Goal: Information Seeking & Learning: Understand process/instructions

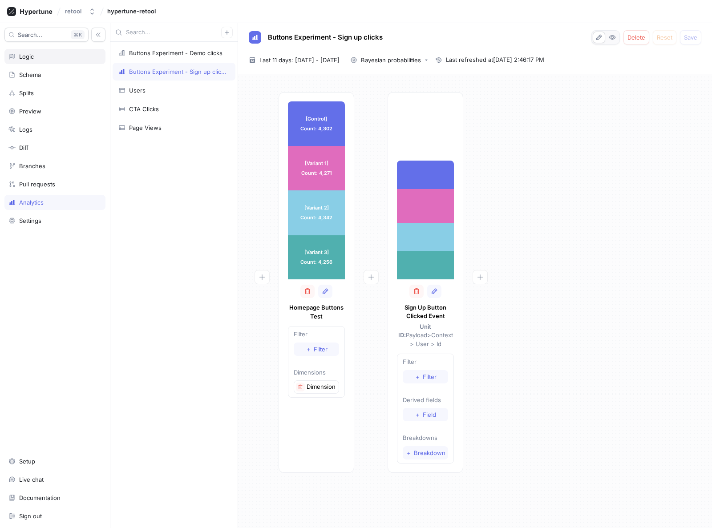
click at [50, 54] on div "Logic" at bounding box center [54, 56] width 93 height 7
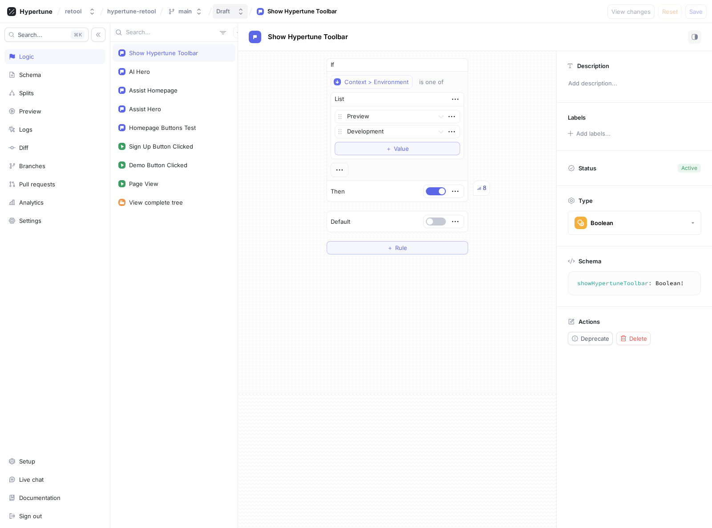
click at [230, 10] on div "Draft" at bounding box center [223, 12] width 14 height 8
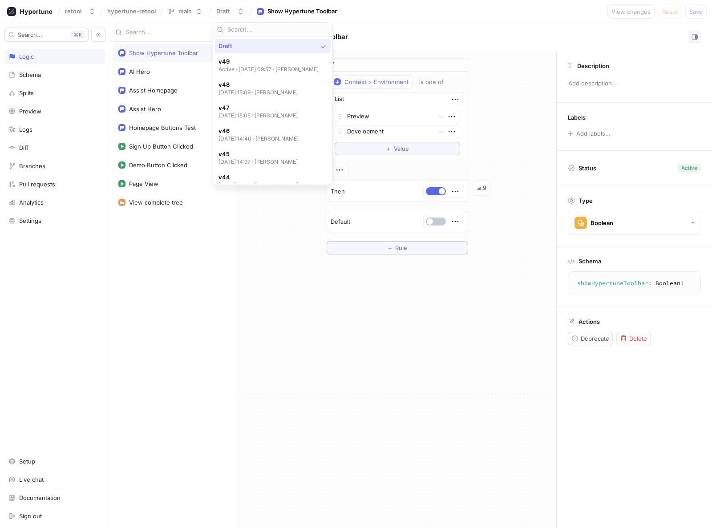
click at [272, 234] on div "If Context > Environment is one of List Preview Development To pick up a dragga…" at bounding box center [397, 156] width 318 height 211
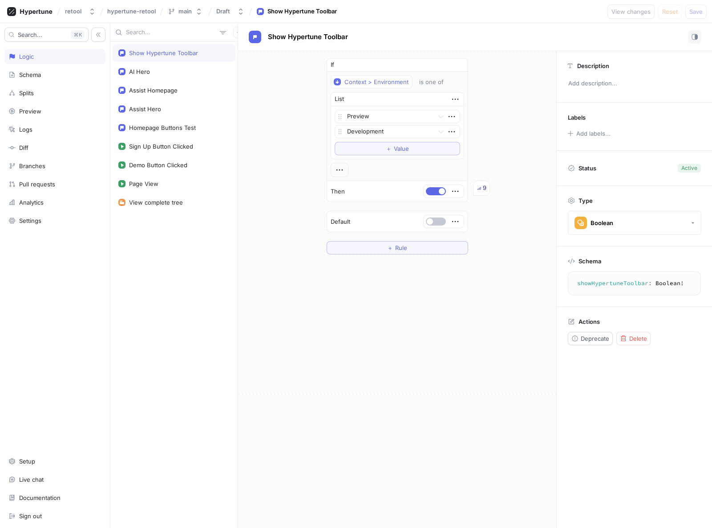
drag, startPoint x: 281, startPoint y: 110, endPoint x: 214, endPoint y: 81, distance: 73.4
click at [281, 110] on div "If Context > Environment is one of List Preview Development To pick up a dragga…" at bounding box center [397, 156] width 318 height 211
click at [175, 12] on div "main" at bounding box center [180, 12] width 24 height 8
click at [224, 11] on div "Draft" at bounding box center [223, 12] width 14 height 8
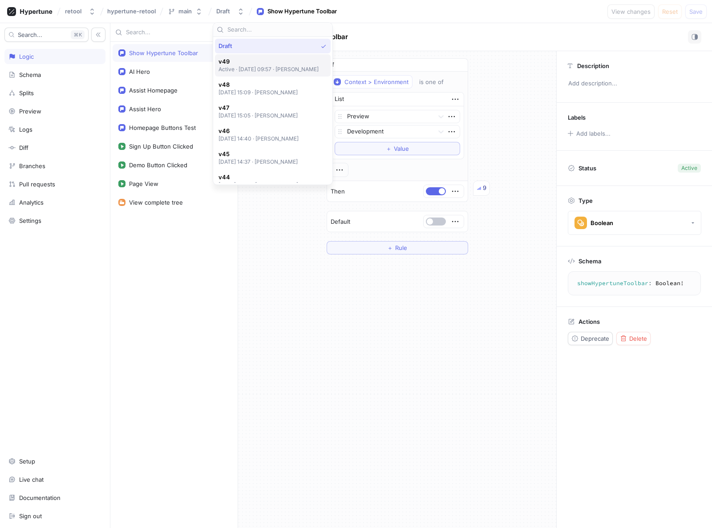
click at [257, 66] on p "Active ‧ 2025-08-12 at 09:57 ‧ Thom J Allen" at bounding box center [269, 69] width 101 height 8
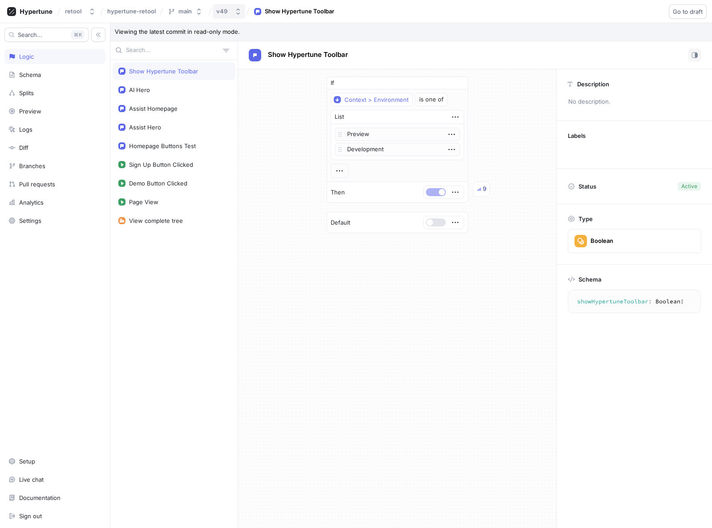
click at [226, 9] on div "v49" at bounding box center [221, 12] width 11 height 8
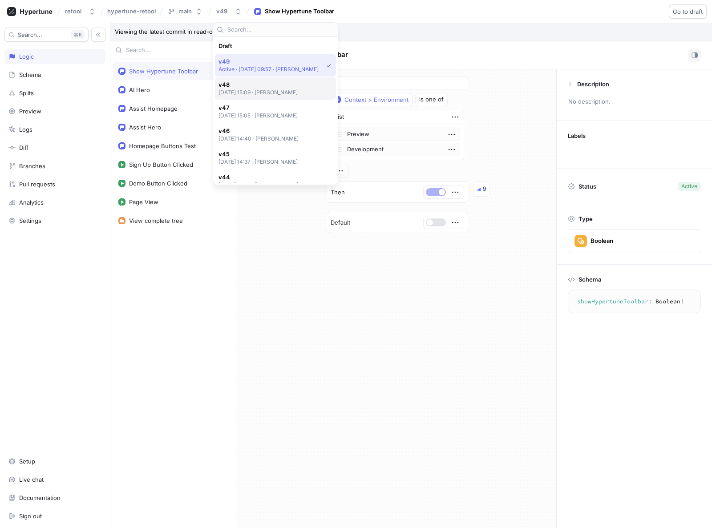
scroll to position [16, 0]
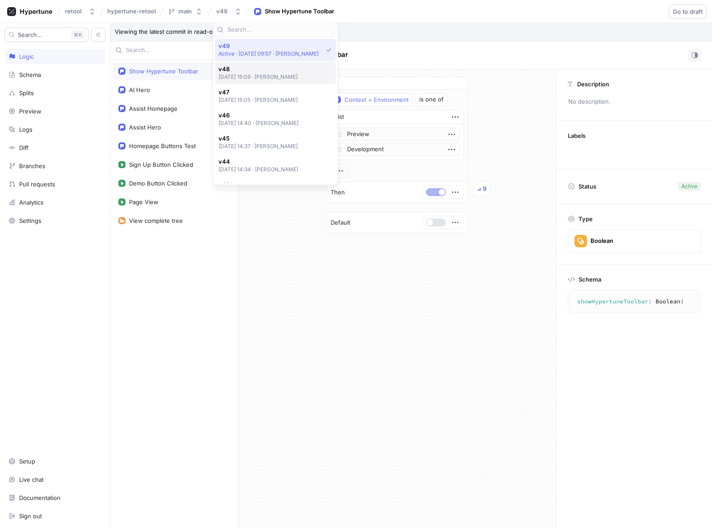
click at [246, 75] on p "[DATE] 15:09 ‧ [PERSON_NAME]" at bounding box center [259, 77] width 80 height 8
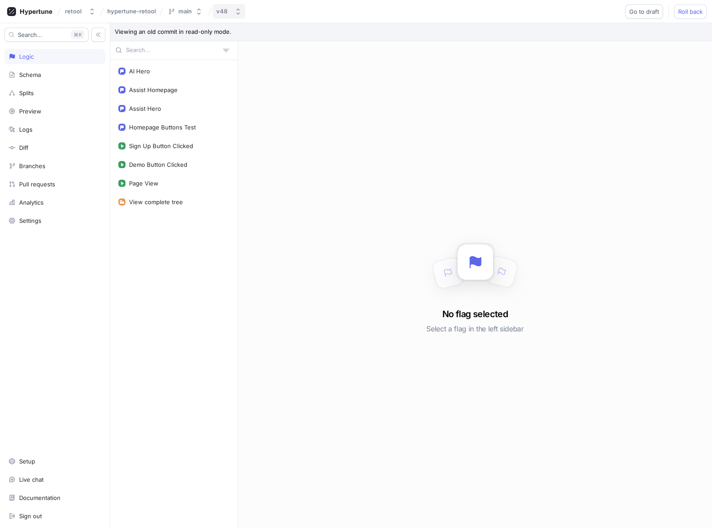
click at [231, 12] on button "v48" at bounding box center [229, 11] width 33 height 15
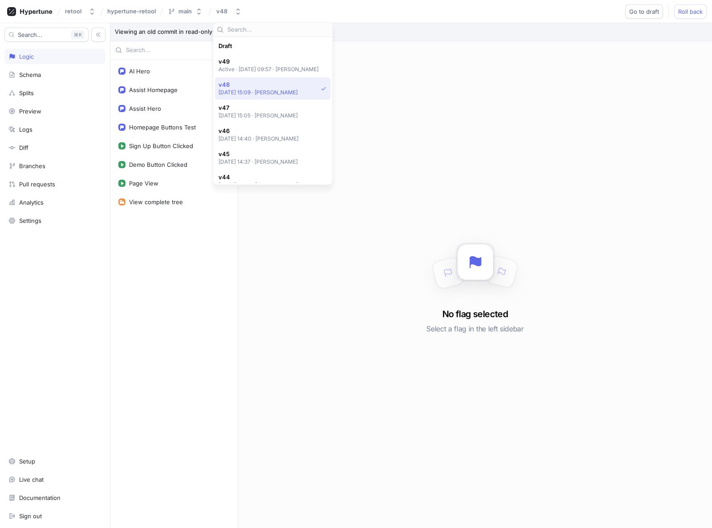
click at [261, 45] on div "Draft" at bounding box center [271, 46] width 104 height 8
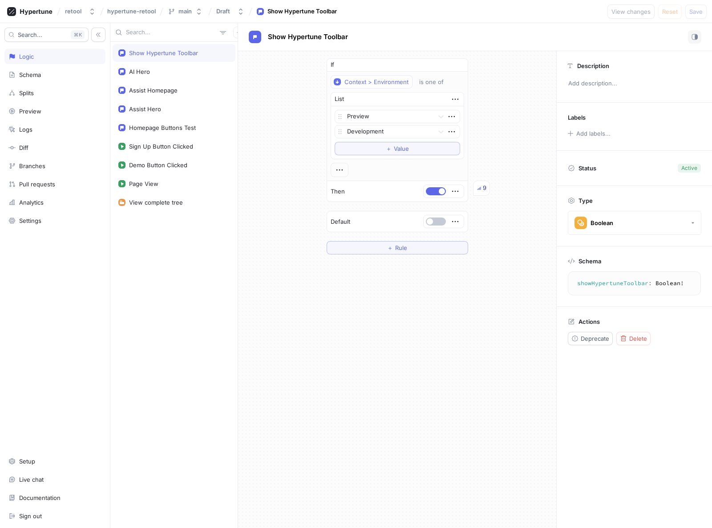
click at [292, 83] on div "If Context > Environment is one of List Preview Development To pick up a dragga…" at bounding box center [397, 156] width 318 height 211
click at [237, 10] on icon "button" at bounding box center [240, 11] width 7 height 7
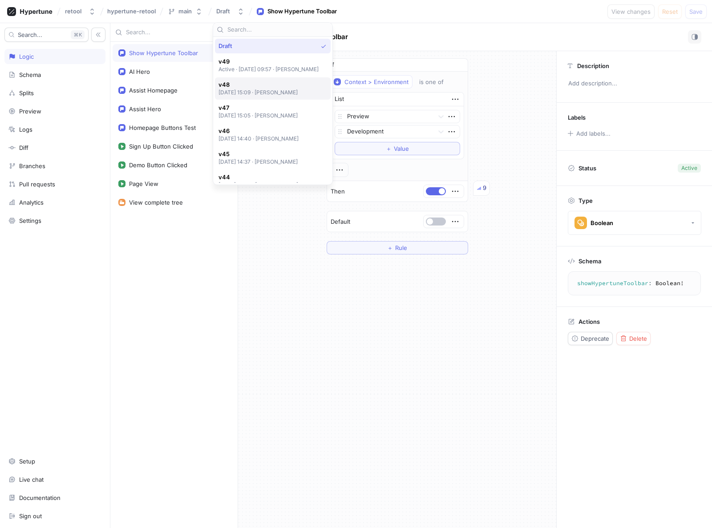
click at [255, 84] on span "v48" at bounding box center [259, 85] width 80 height 8
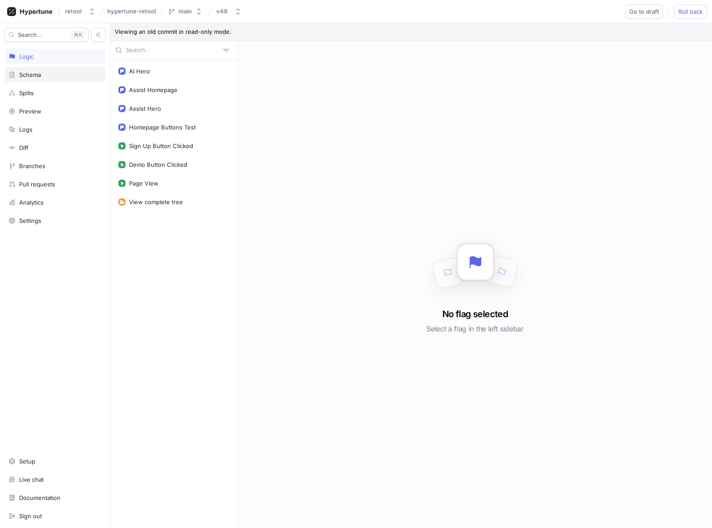
click at [30, 79] on div "Schema" at bounding box center [54, 74] width 101 height 15
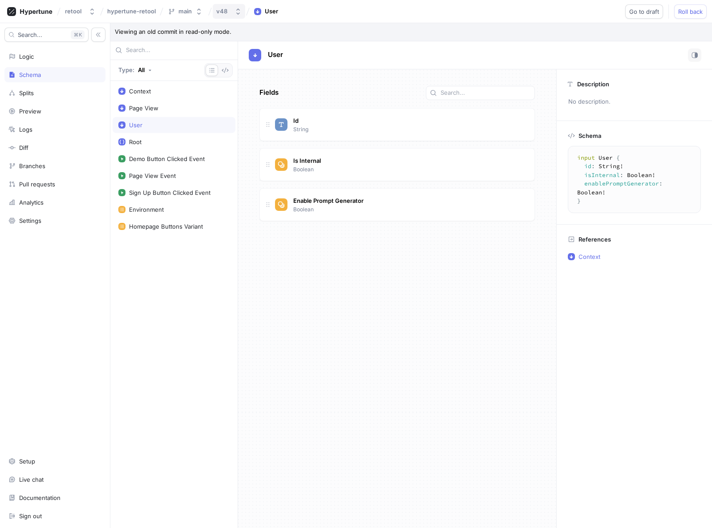
click at [227, 14] on div "v48" at bounding box center [223, 12] width 15 height 8
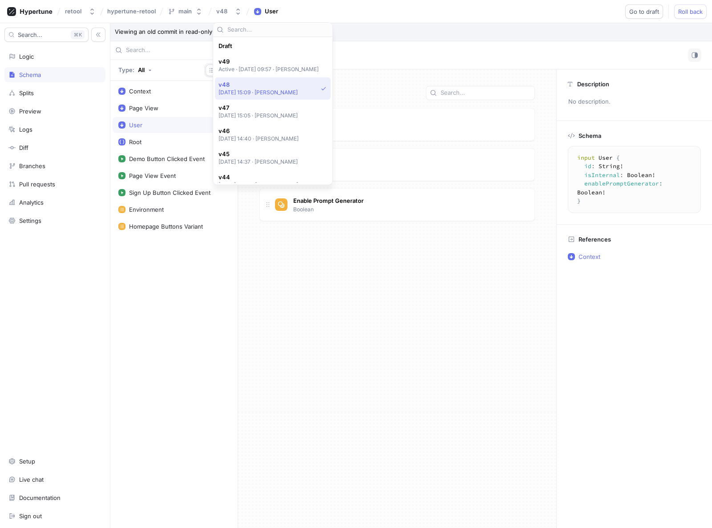
scroll to position [39, 0]
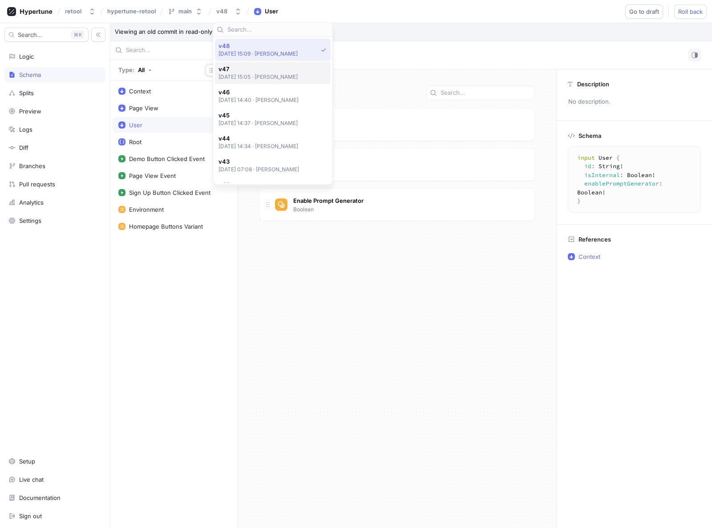
click at [252, 72] on span "v47" at bounding box center [259, 69] width 80 height 8
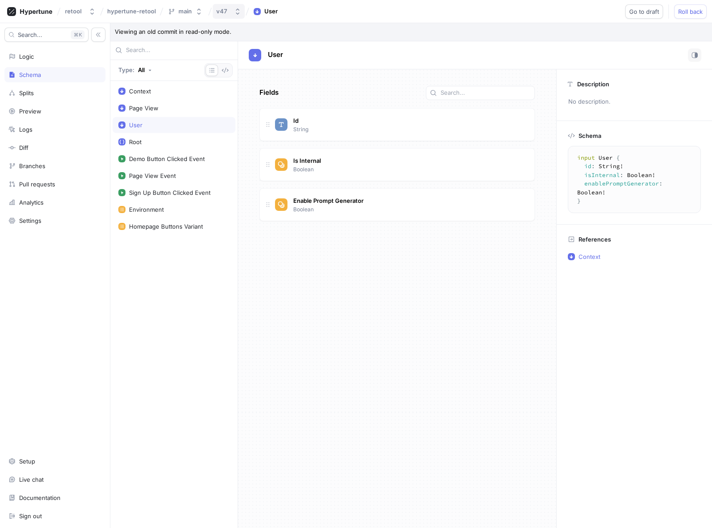
click at [238, 8] on icon "button" at bounding box center [237, 11] width 7 height 7
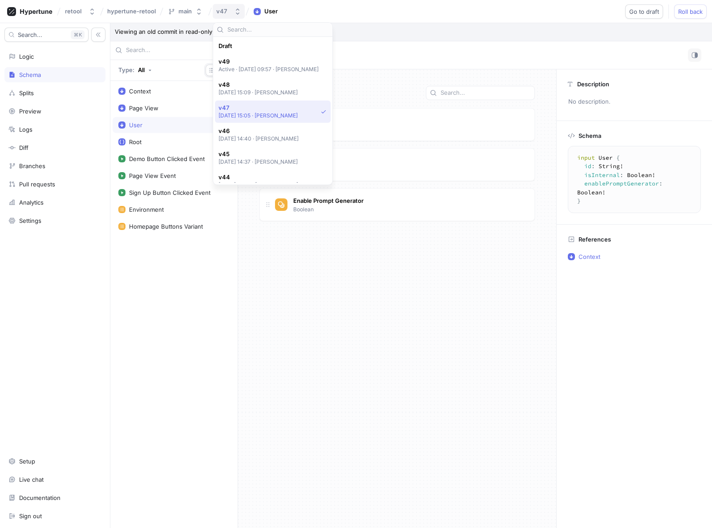
scroll to position [62, 0]
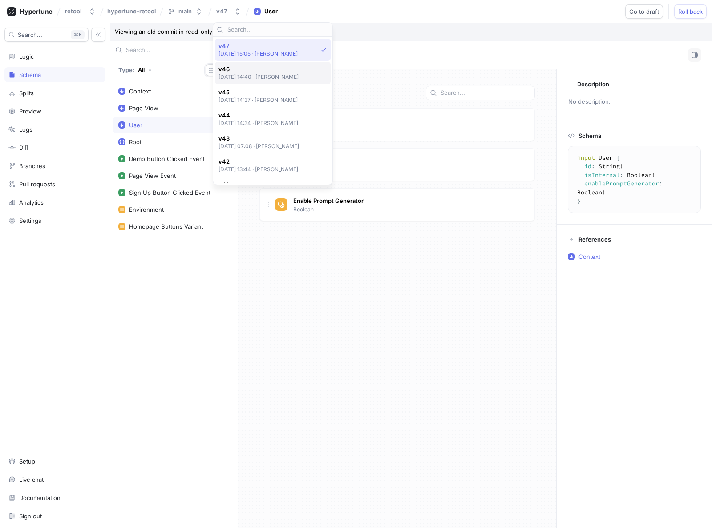
click at [248, 71] on span "v46" at bounding box center [259, 69] width 81 height 8
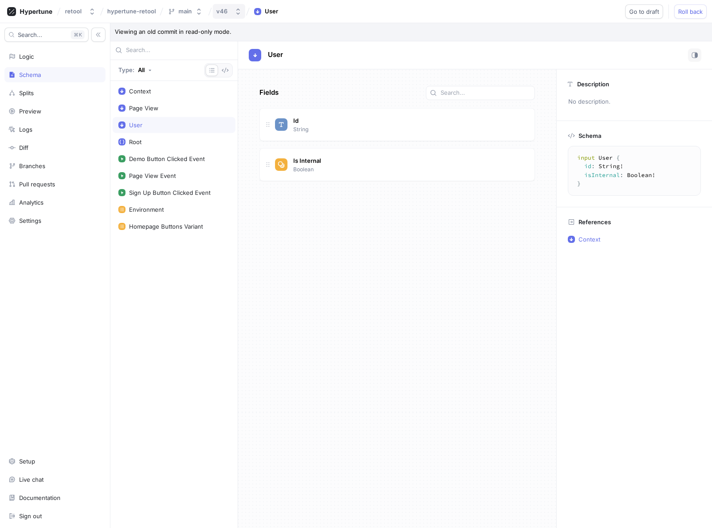
click at [232, 12] on button "v46" at bounding box center [229, 11] width 33 height 15
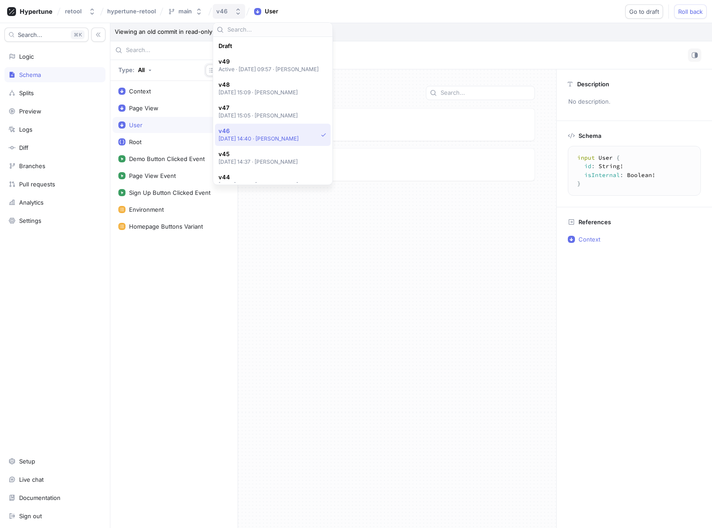
scroll to position [85, 0]
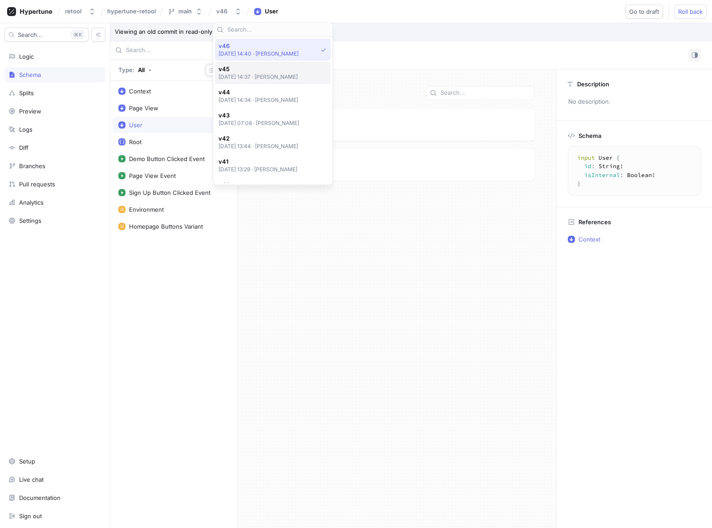
click at [253, 77] on p "[DATE] 14:37 ‧ [PERSON_NAME]" at bounding box center [259, 77] width 80 height 8
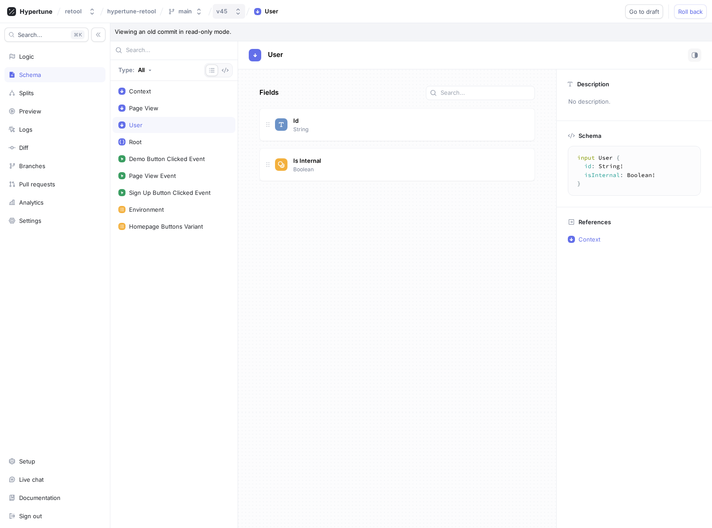
click at [236, 9] on icon "button" at bounding box center [238, 11] width 7 height 7
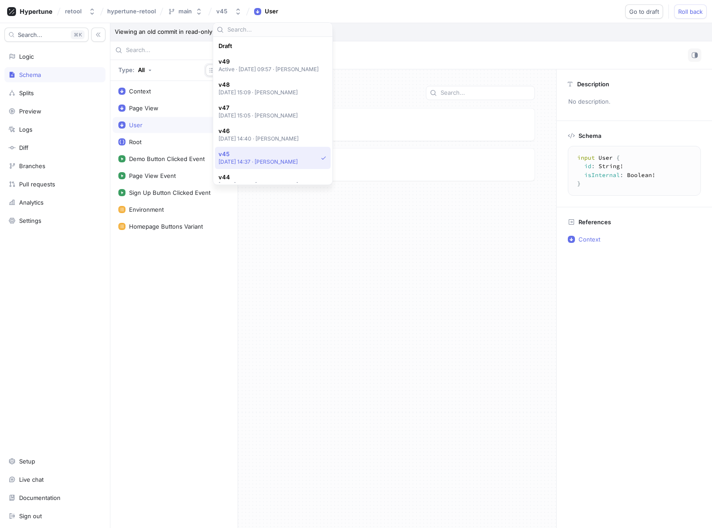
scroll to position [108, 0]
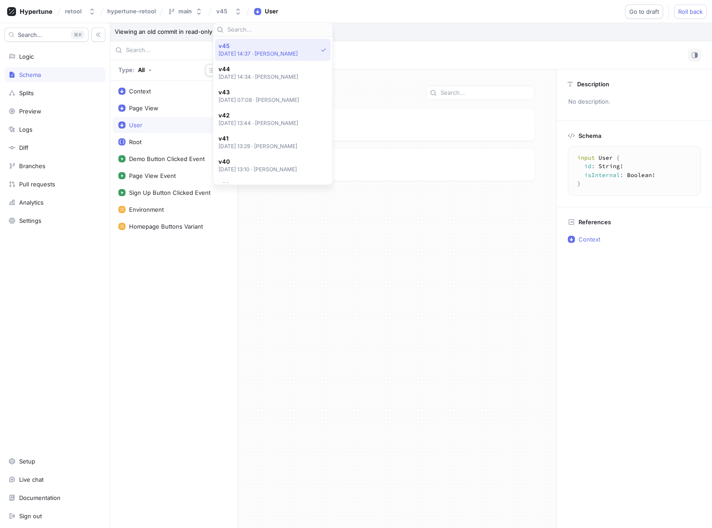
click at [246, 77] on p "[DATE] 14:34 ‧ [PERSON_NAME]" at bounding box center [259, 77] width 80 height 8
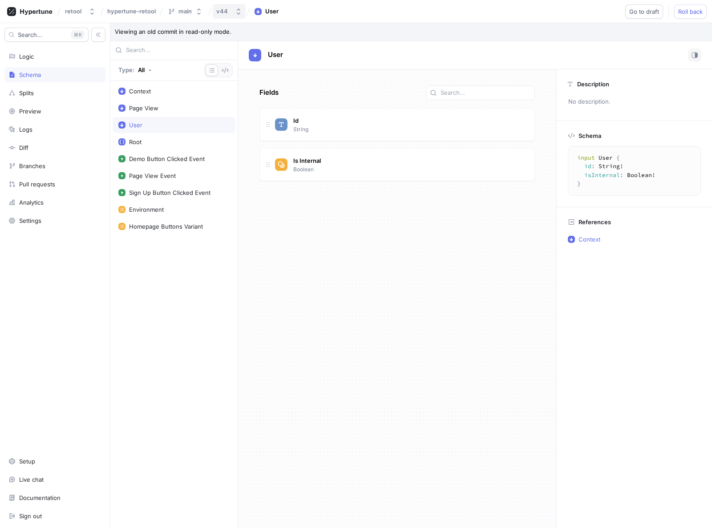
click at [224, 10] on div "v44" at bounding box center [222, 12] width 12 height 8
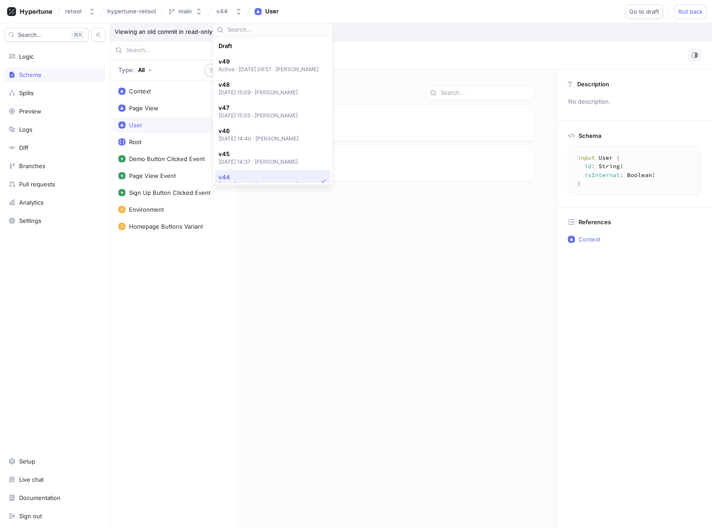
scroll to position [131, 0]
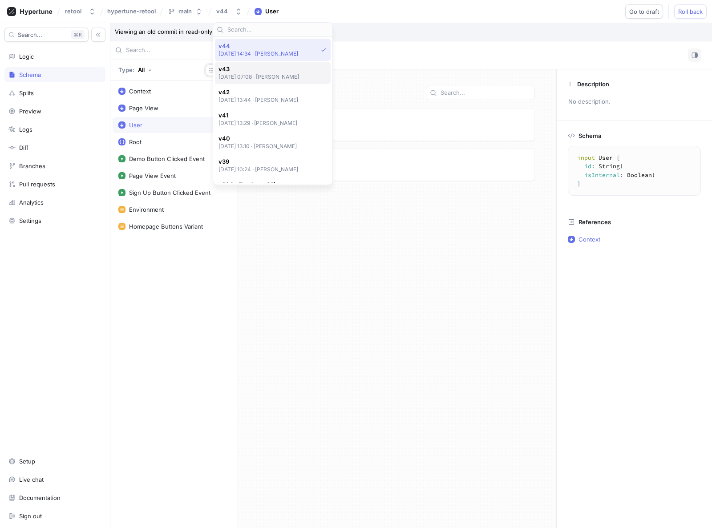
click at [240, 74] on p "[DATE] 07:08 ‧ [PERSON_NAME]" at bounding box center [259, 77] width 81 height 8
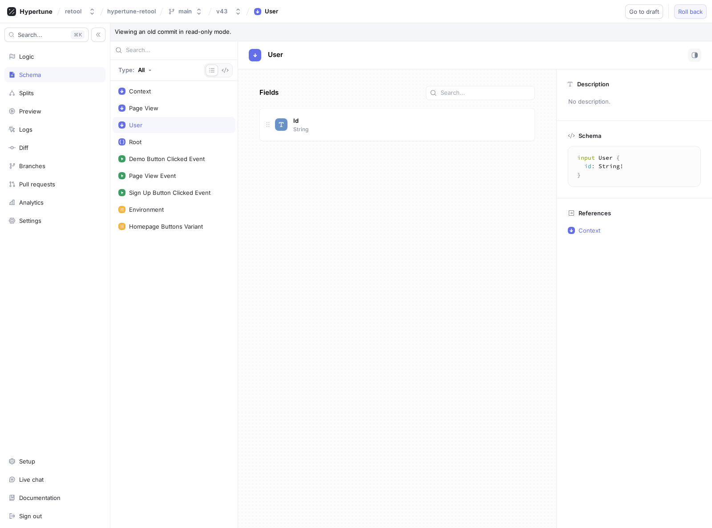
click at [683, 13] on span "Roll back" at bounding box center [691, 11] width 24 height 5
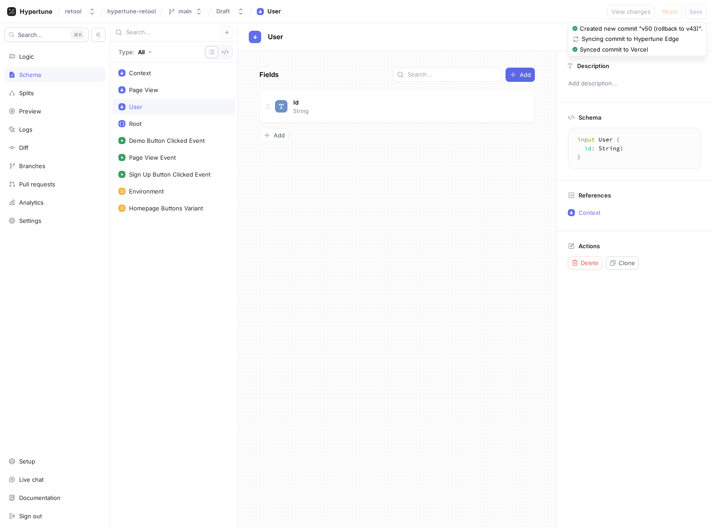
click at [335, 201] on div "Fields Add Id String To pick up a draggable item, press the space bar. While dr…" at bounding box center [397, 289] width 318 height 477
click at [234, 12] on button "Draft" at bounding box center [230, 11] width 35 height 15
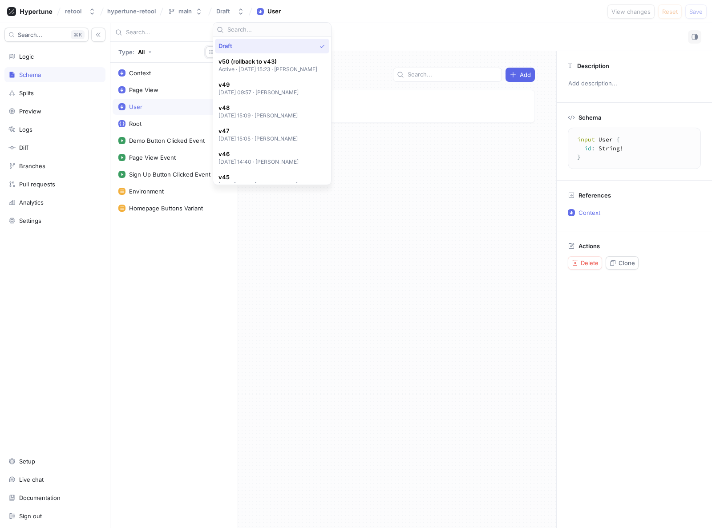
click at [449, 151] on div "Fields Add Id String To pick up a draggable item, press the space bar. While dr…" at bounding box center [397, 289] width 318 height 477
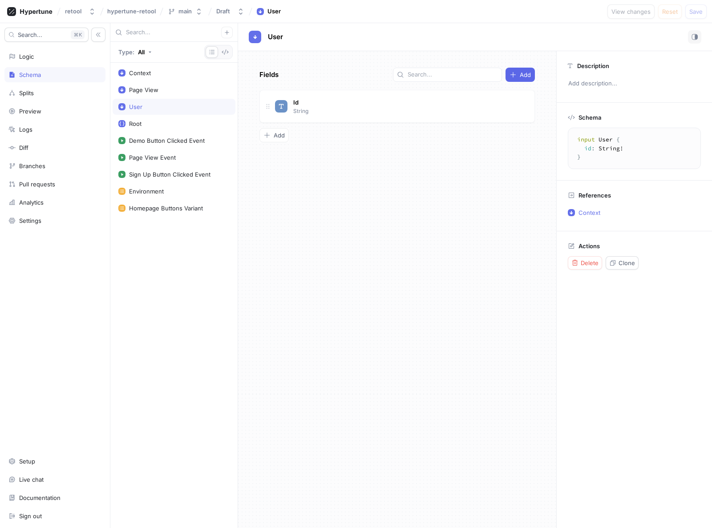
click at [411, 191] on div "Fields Add Id String To pick up a draggable item, press the space bar. While dr…" at bounding box center [397, 289] width 318 height 477
click at [167, 107] on div "User" at bounding box center [173, 106] width 111 height 7
click at [328, 191] on div "Fields Add Id String To pick up a draggable item, press the space bar. While dr…" at bounding box center [397, 289] width 318 height 477
click at [422, 16] on div "retool hypertune-retool main Draft User View changes Reset Save" at bounding box center [356, 11] width 712 height 23
click at [144, 85] on div "Page View" at bounding box center [174, 90] width 123 height 16
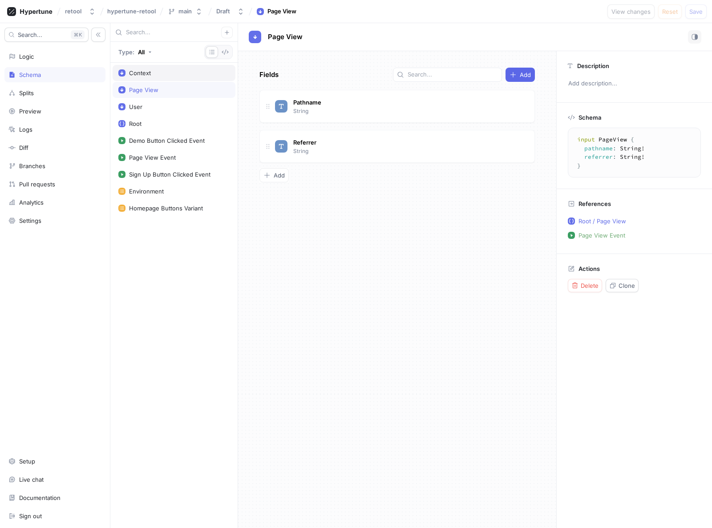
click at [144, 75] on div "Context" at bounding box center [140, 72] width 22 height 7
type textarea "input Context { user: User! environment: Environment! }"
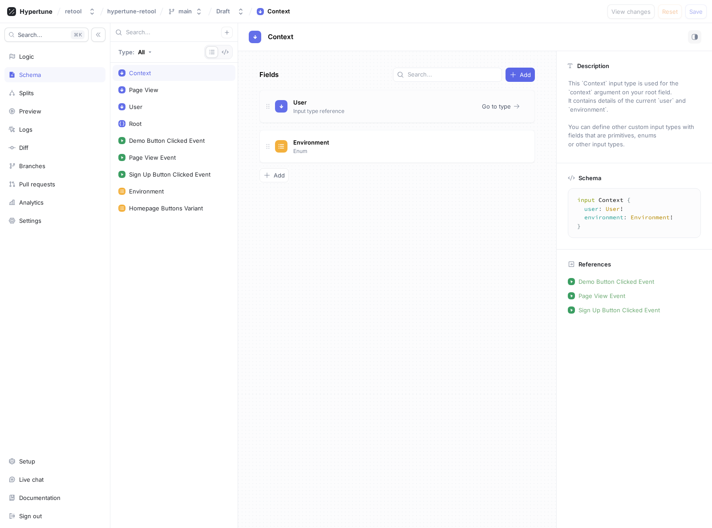
click at [359, 99] on div "User Input type reference" at bounding box center [375, 107] width 200 height 18
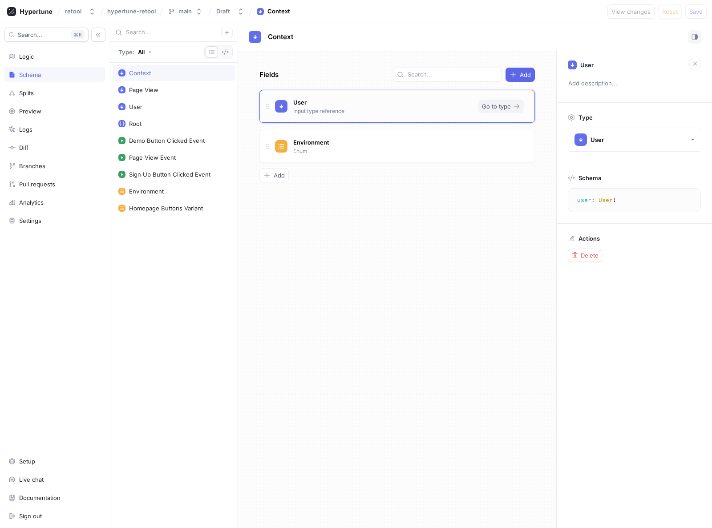
click at [505, 111] on button "Go to type" at bounding box center [501, 106] width 45 height 13
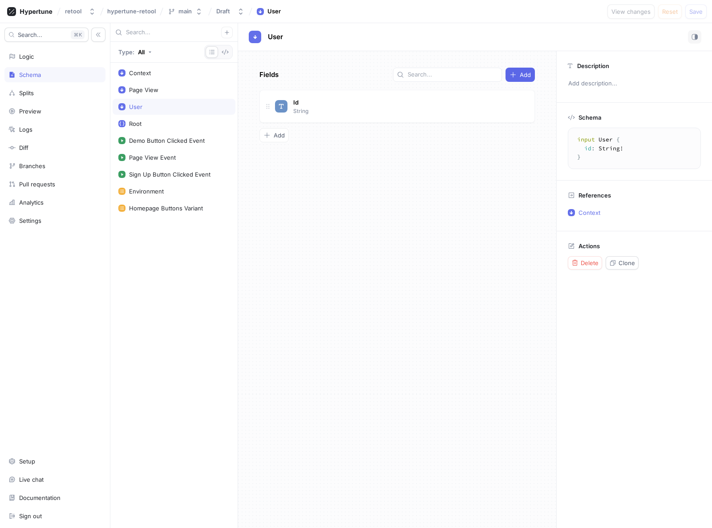
click at [327, 207] on div "Fields Add Id String To pick up a draggable item, press the space bar. While dr…" at bounding box center [397, 289] width 318 height 477
